Goal: Transaction & Acquisition: Subscribe to service/newsletter

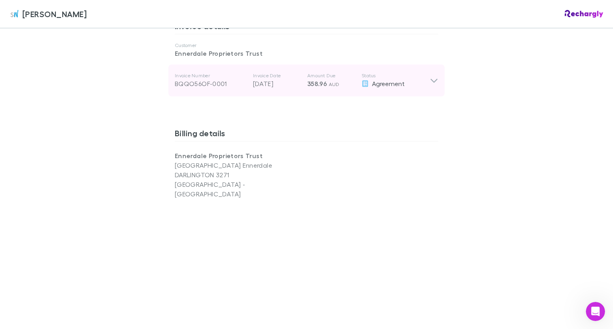
scroll to position [439, 0]
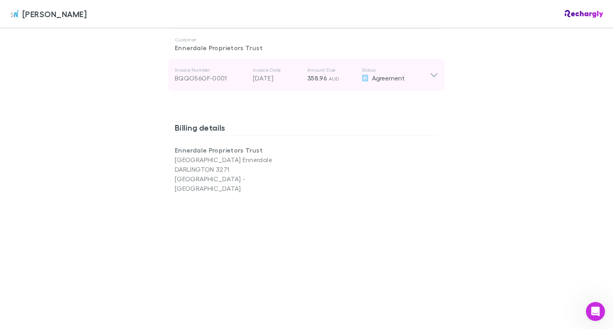
click at [434, 70] on icon at bounding box center [433, 75] width 8 height 10
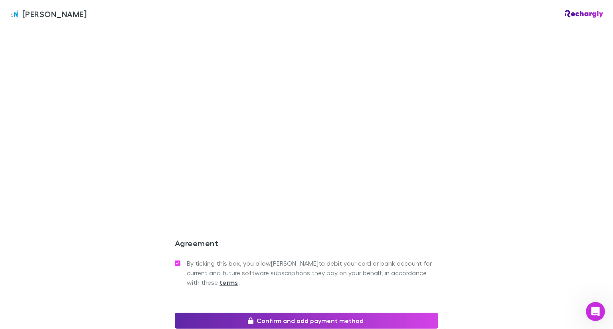
scroll to position [877, 0]
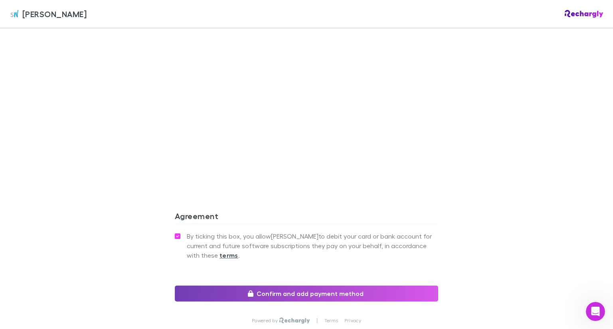
click at [319, 286] on button "Confirm and add payment method" at bounding box center [306, 294] width 263 height 16
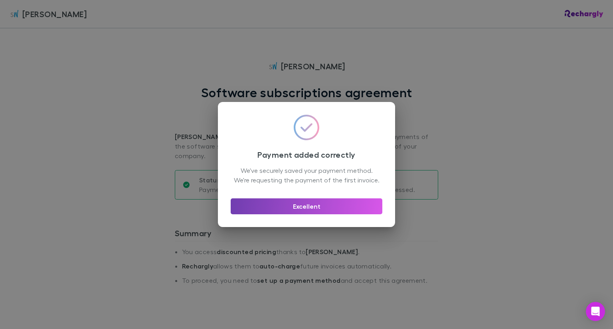
click at [305, 211] on button "Excellent" at bounding box center [306, 207] width 152 height 16
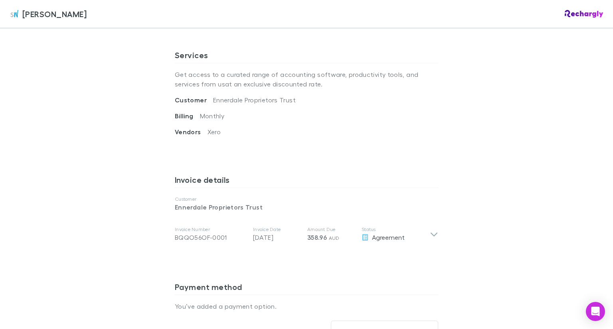
scroll to position [319, 0]
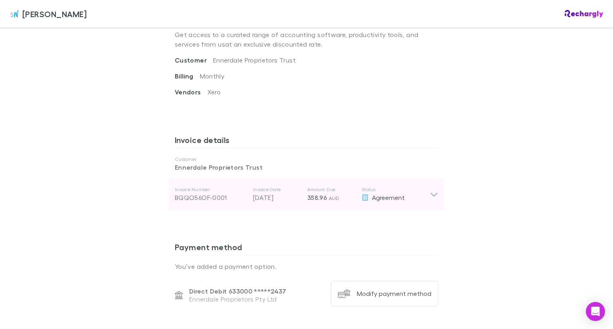
click at [430, 190] on icon at bounding box center [433, 195] width 8 height 10
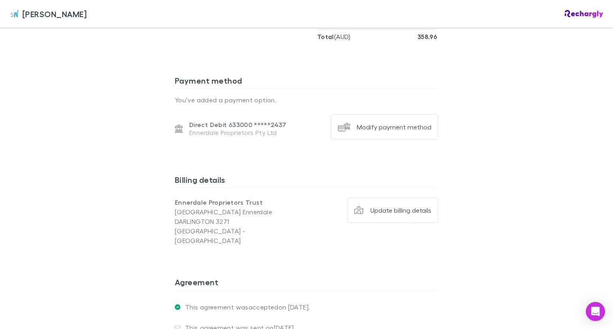
scroll to position [758, 0]
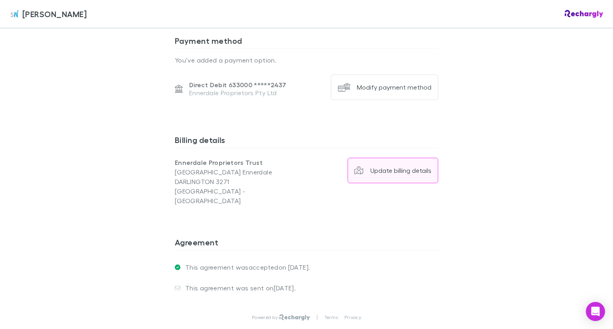
click at [407, 166] on button "Update billing details" at bounding box center [392, 171] width 91 height 26
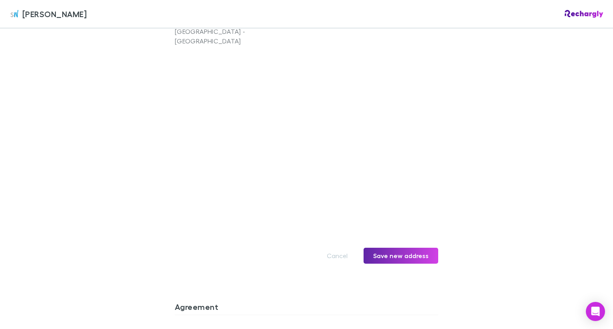
scroll to position [957, 0]
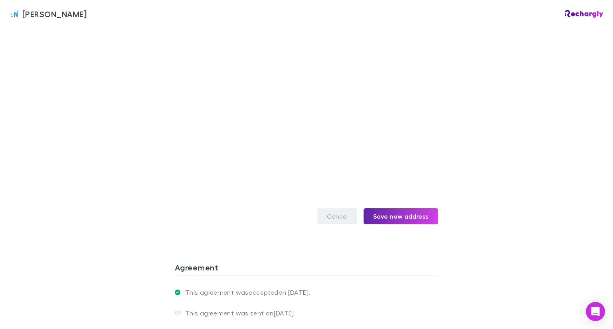
click at [332, 209] on button "Cancel" at bounding box center [337, 217] width 40 height 16
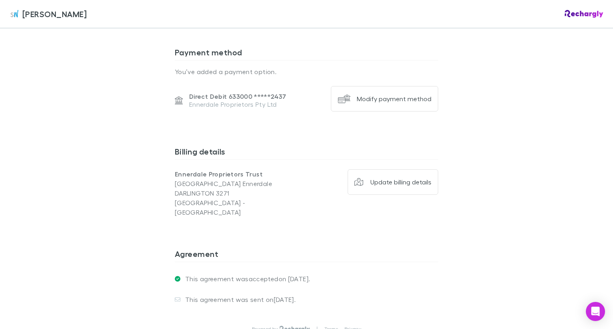
scroll to position [793, 0]
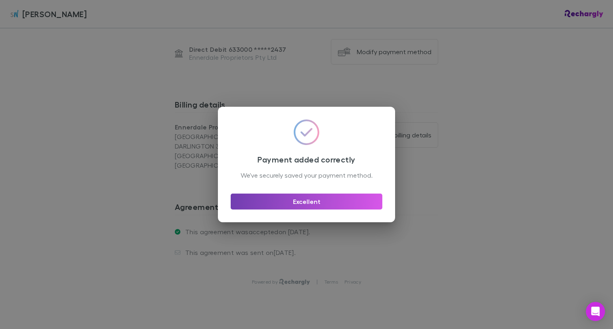
click at [293, 202] on button "Excellent" at bounding box center [306, 202] width 152 height 16
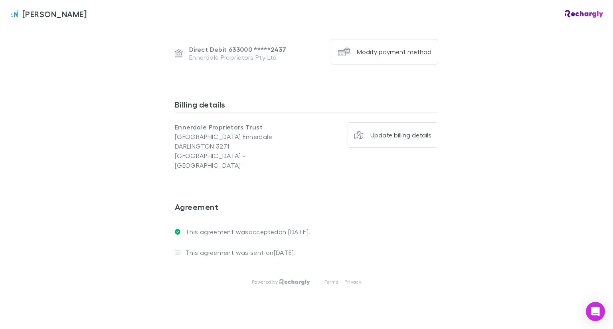
click at [597, 14] on div "[PERSON_NAME]" at bounding box center [306, 14] width 613 height 28
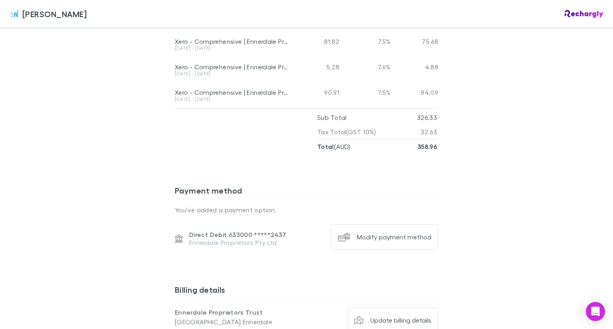
scroll to position [594, 0]
